Goal: Task Accomplishment & Management: Use online tool/utility

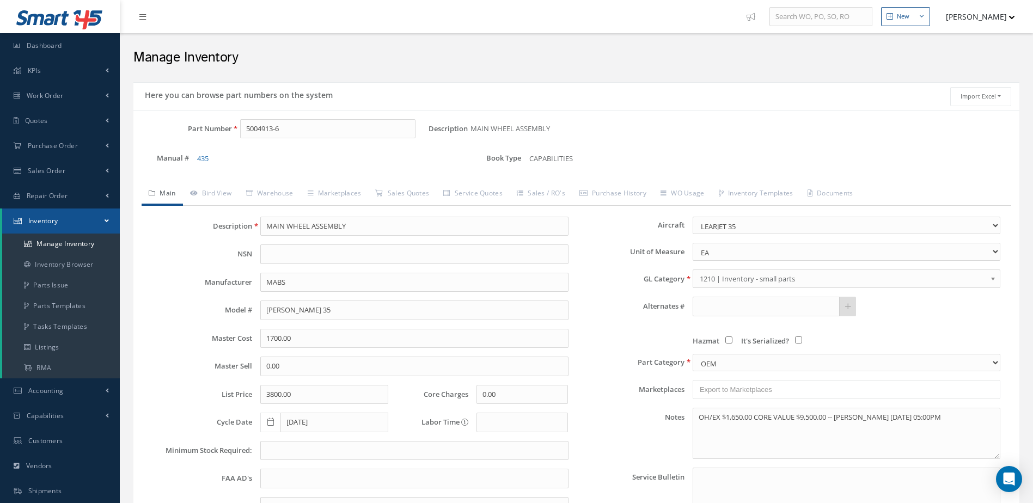
select select "22"
drag, startPoint x: 318, startPoint y: 131, endPoint x: 233, endPoint y: 137, distance: 85.2
click at [233, 137] on div "5004913-6" at bounding box center [330, 129] width 197 height 20
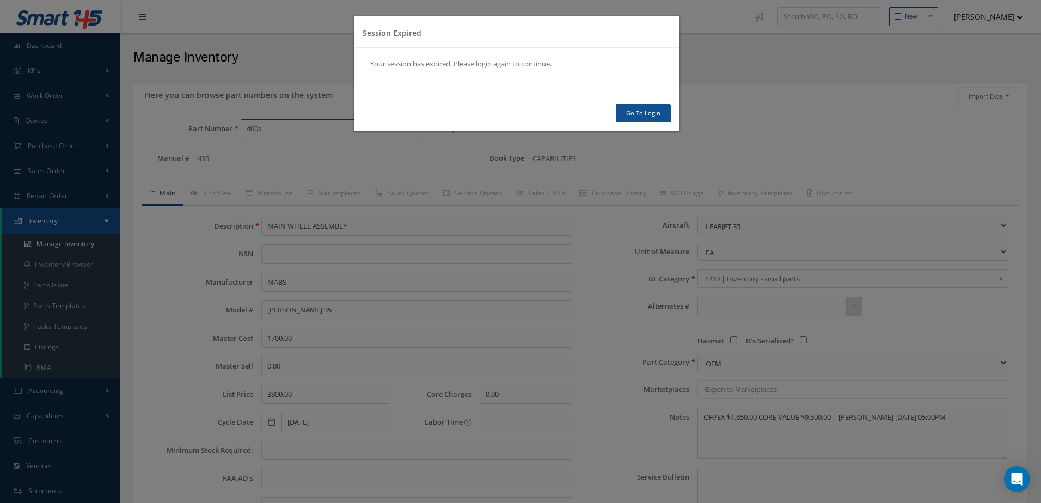
type input "400s"
click at [656, 117] on link "Go To Login" at bounding box center [643, 113] width 55 height 19
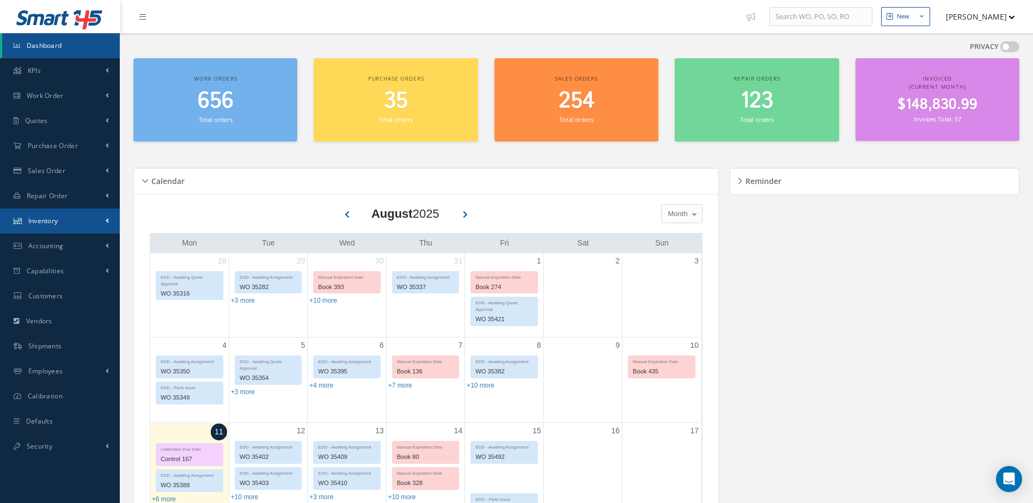
click at [80, 215] on link "Inventory" at bounding box center [60, 221] width 120 height 25
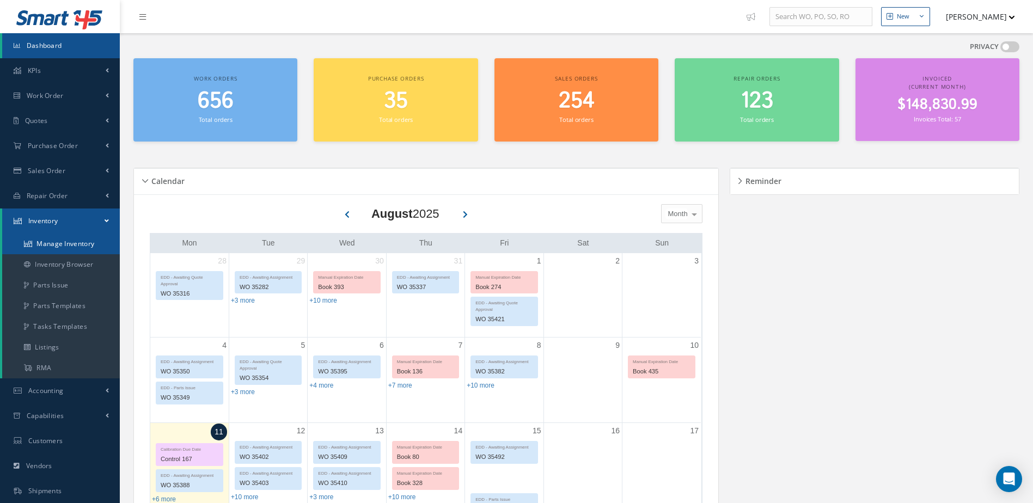
click at [78, 241] on link "Manage Inventory" at bounding box center [61, 244] width 118 height 21
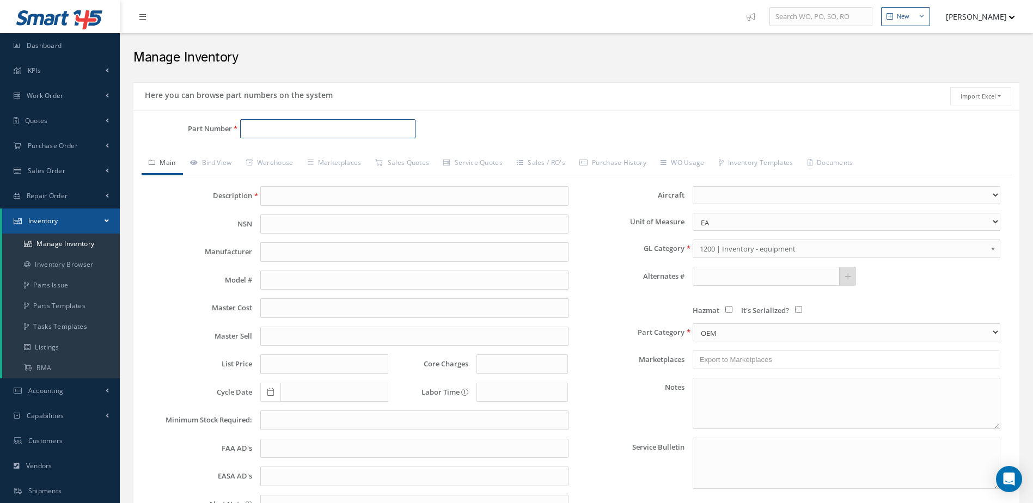
click at [352, 128] on input "Part Number" at bounding box center [328, 129] width 176 height 20
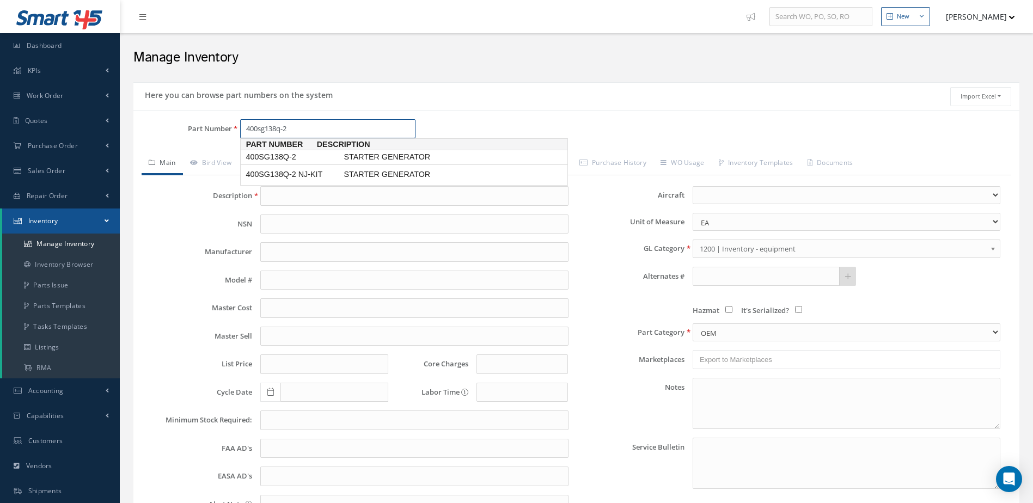
click at [393, 155] on span "STARTER GENERATOR" at bounding box center [422, 156] width 163 height 11
type input "400SG138Q-2"
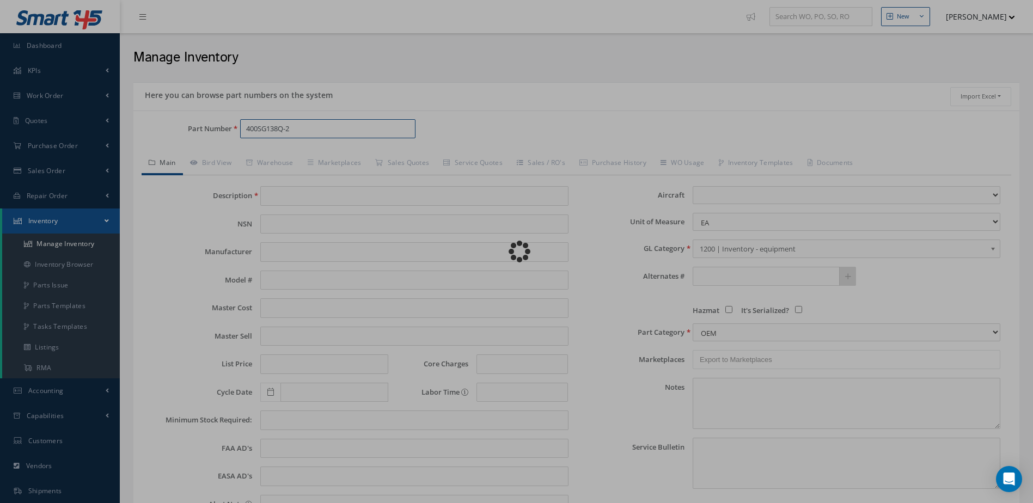
type input "STARTER GENERATOR"
type input "SKURKA (APC)"
type input "0.00"
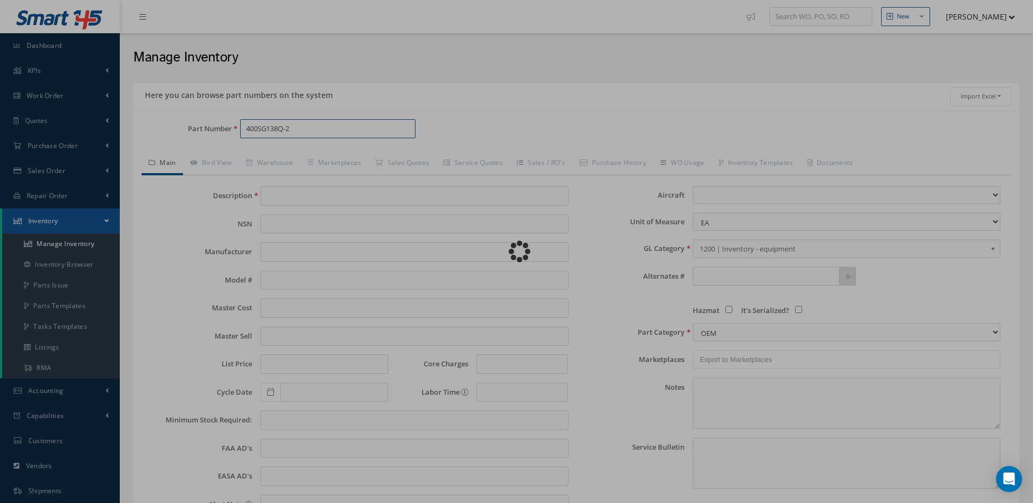
type input "0.00"
select select
type textarea "JULY 2025 STD OH $3,700 STD OH EX $3,850.00, CORE VALUE $24,000. THIS STARTER G…"
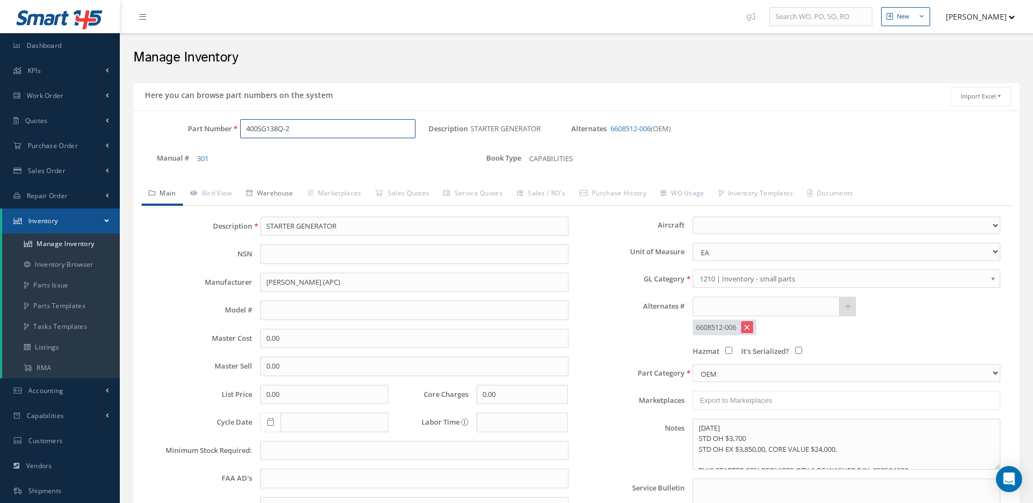
type input "400SG138Q-2"
click at [279, 189] on link "Warehouse" at bounding box center [270, 194] width 62 height 23
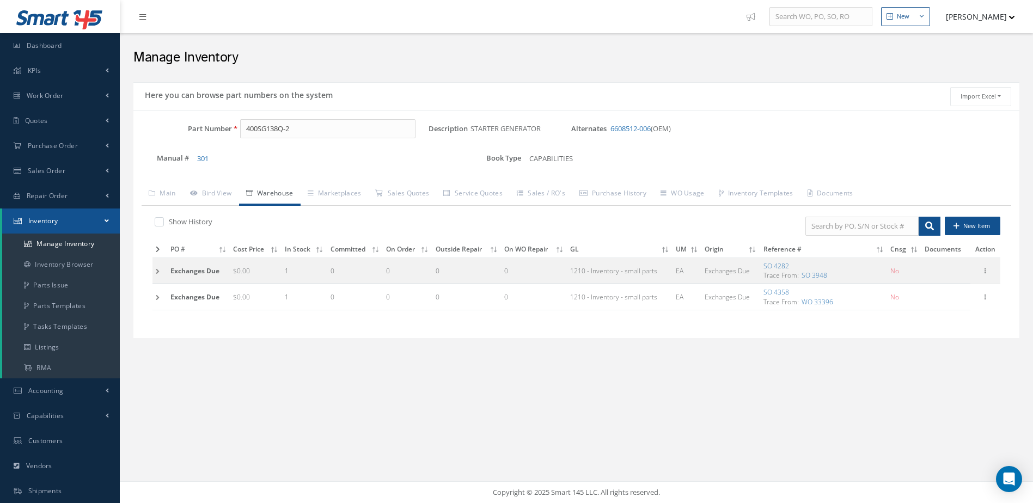
click at [158, 249] on icon at bounding box center [158, 249] width 4 height 7
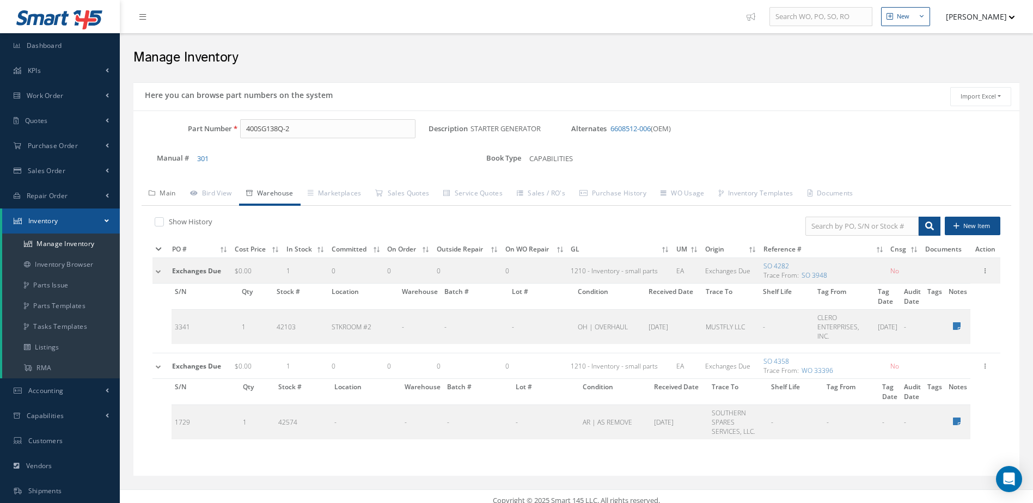
click at [167, 193] on link "Main" at bounding box center [162, 194] width 41 height 23
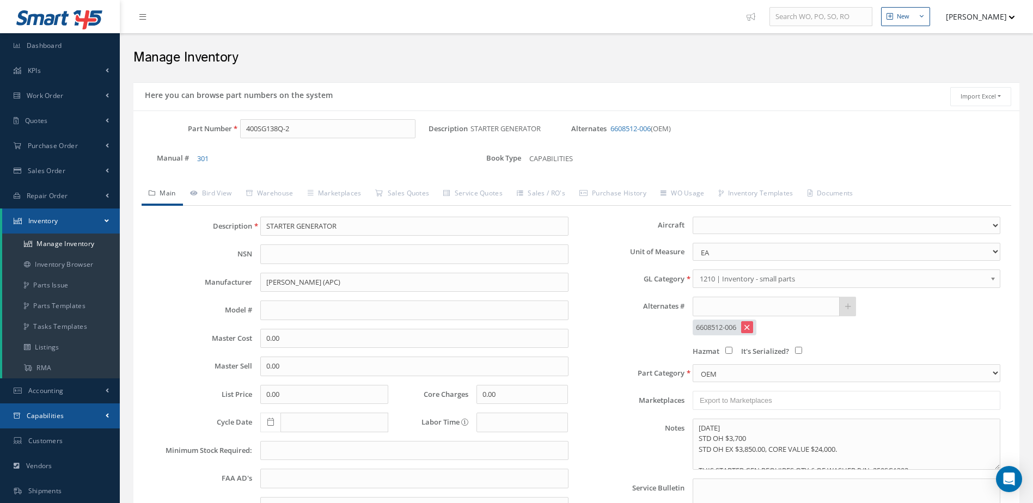
click at [41, 414] on span "Capabilities" at bounding box center [46, 415] width 38 height 9
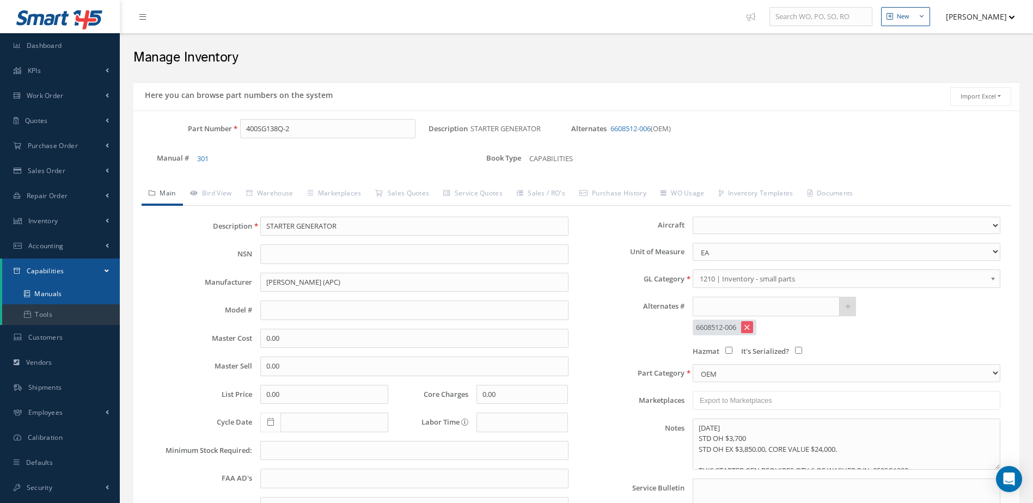
click at [60, 291] on link "Manuals" at bounding box center [61, 294] width 118 height 21
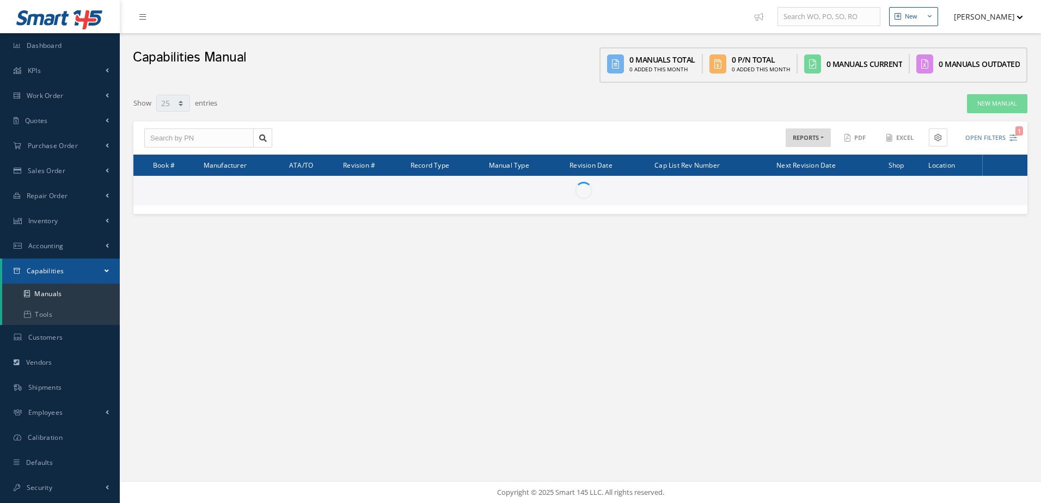
select select "25"
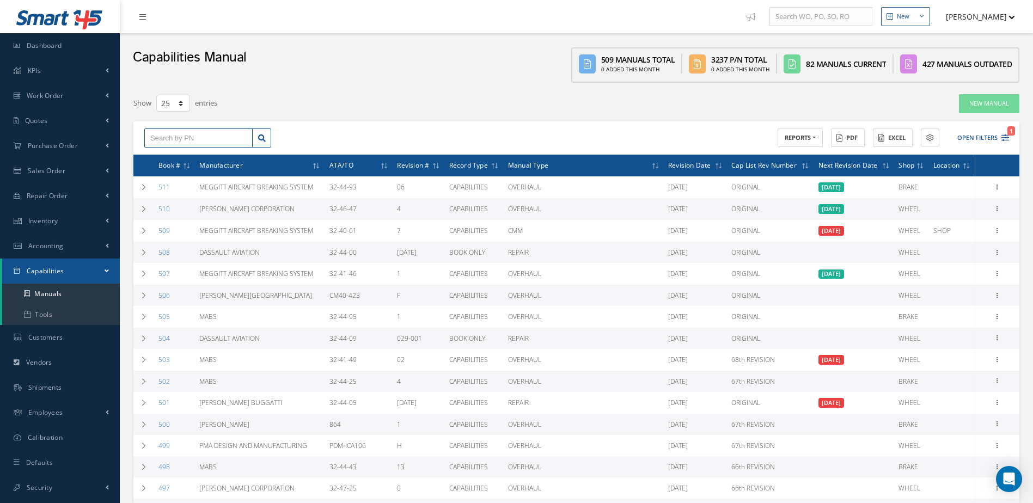
click at [218, 137] on input "text" at bounding box center [198, 139] width 108 height 20
type input "90006966"
click at [216, 155] on div "90006966" at bounding box center [198, 157] width 96 height 11
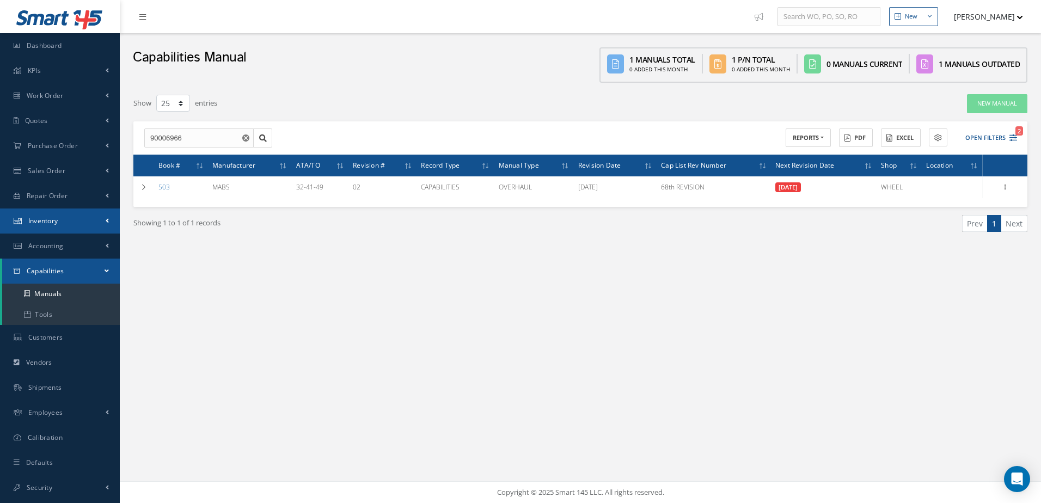
click at [58, 214] on link "Inventory" at bounding box center [60, 221] width 120 height 25
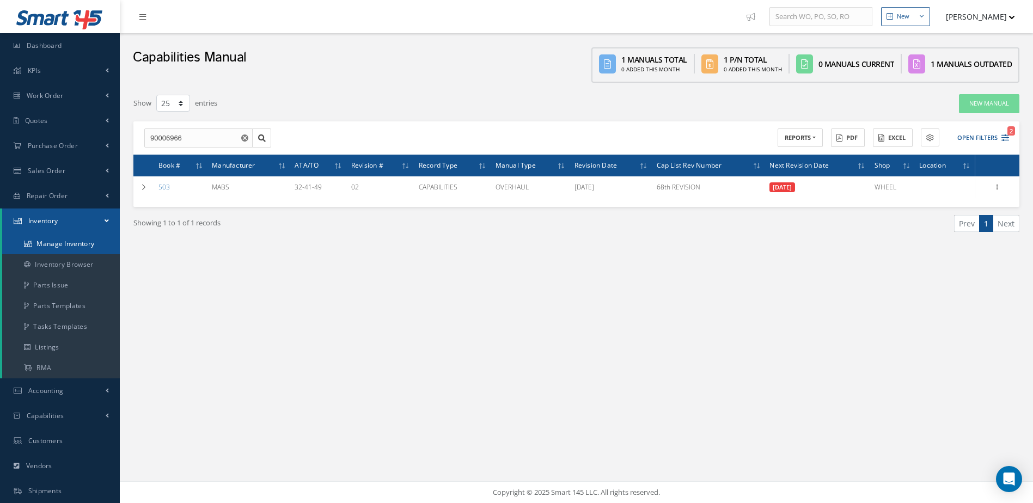
click at [57, 241] on link "Manage Inventory" at bounding box center [61, 244] width 118 height 21
